Goal: Navigation & Orientation: Go to known website

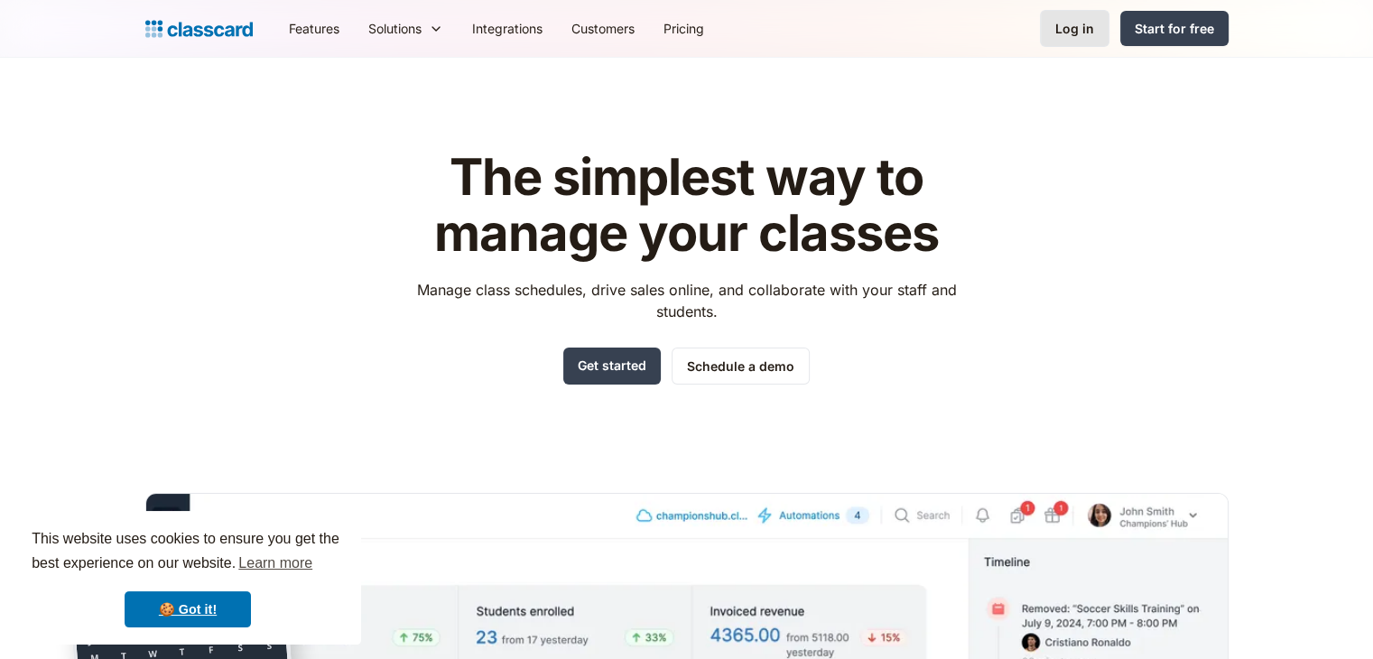
click at [1066, 39] on link "Log in" at bounding box center [1075, 28] width 70 height 37
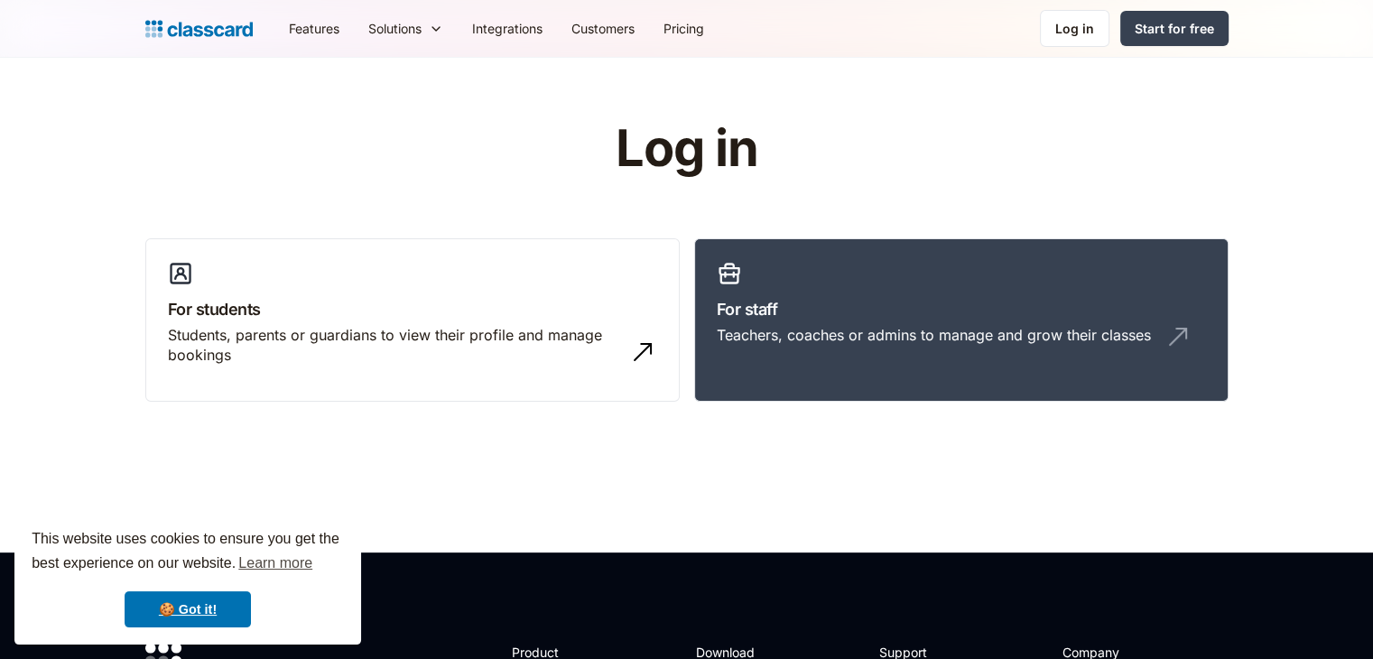
click at [973, 256] on link "For staff Teachers, coaches or admins to manage and grow their classes" at bounding box center [961, 320] width 534 height 164
